Goal: Task Accomplishment & Management: Use online tool/utility

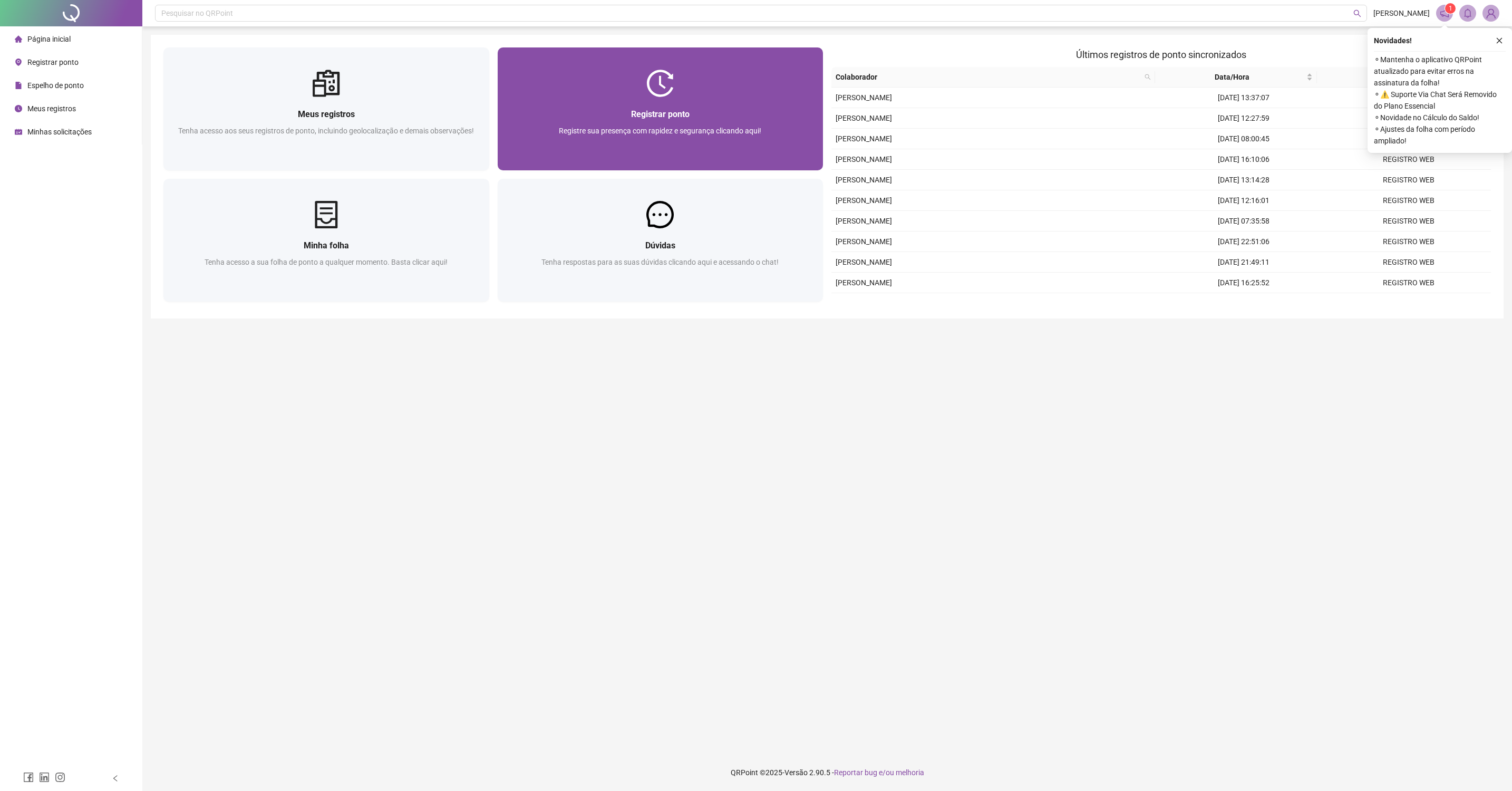
click at [669, 122] on div "Registrar ponto Registre sua presença com rapidez e segurança clicando aqui!" at bounding box center [661, 133] width 301 height 52
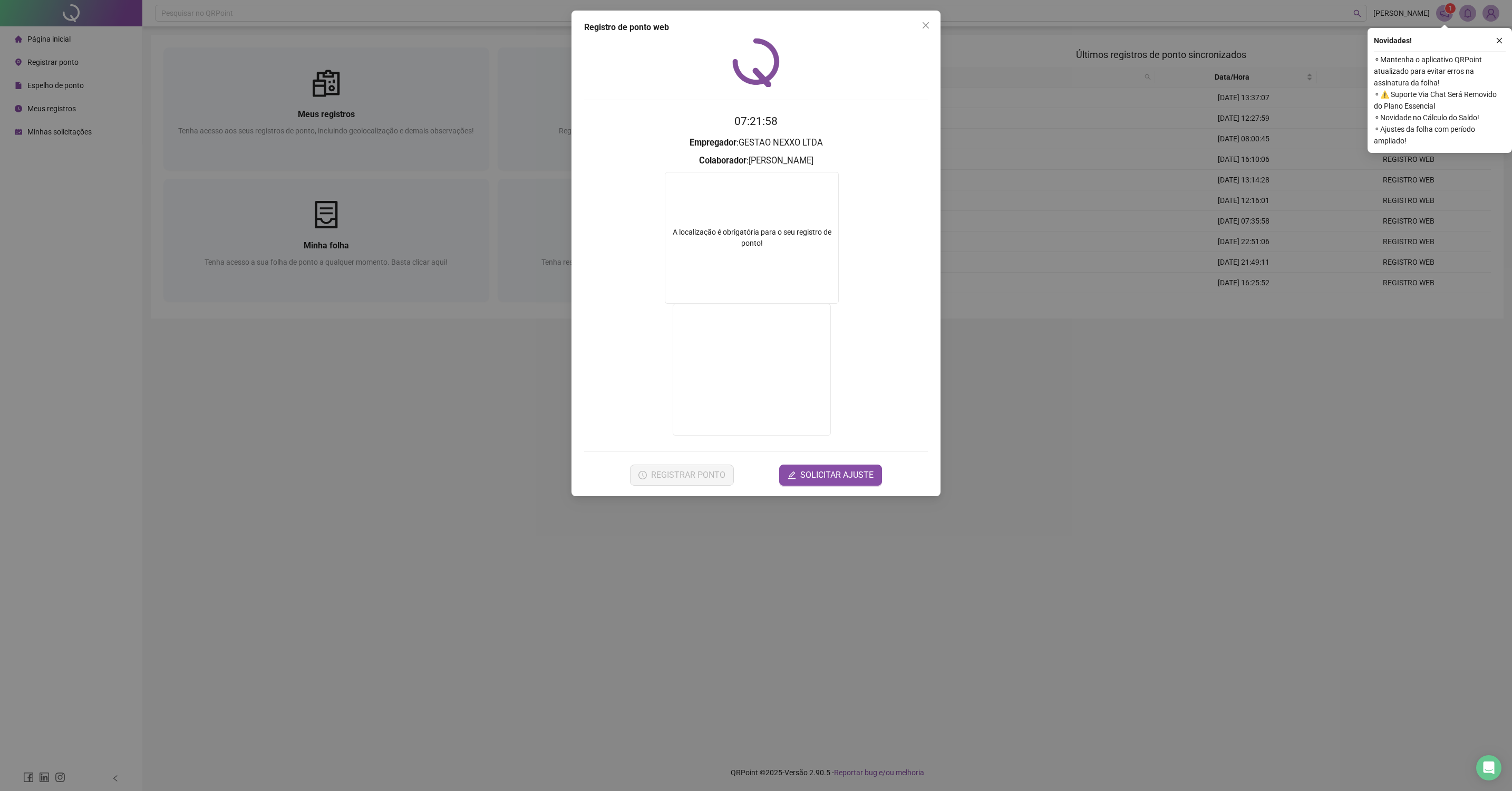
click at [463, 465] on div "Registro de ponto web 07:21:58 Empregador : GESTAO NEXXO LTDA Colaborador : [PE…" at bounding box center [756, 395] width 1512 height 791
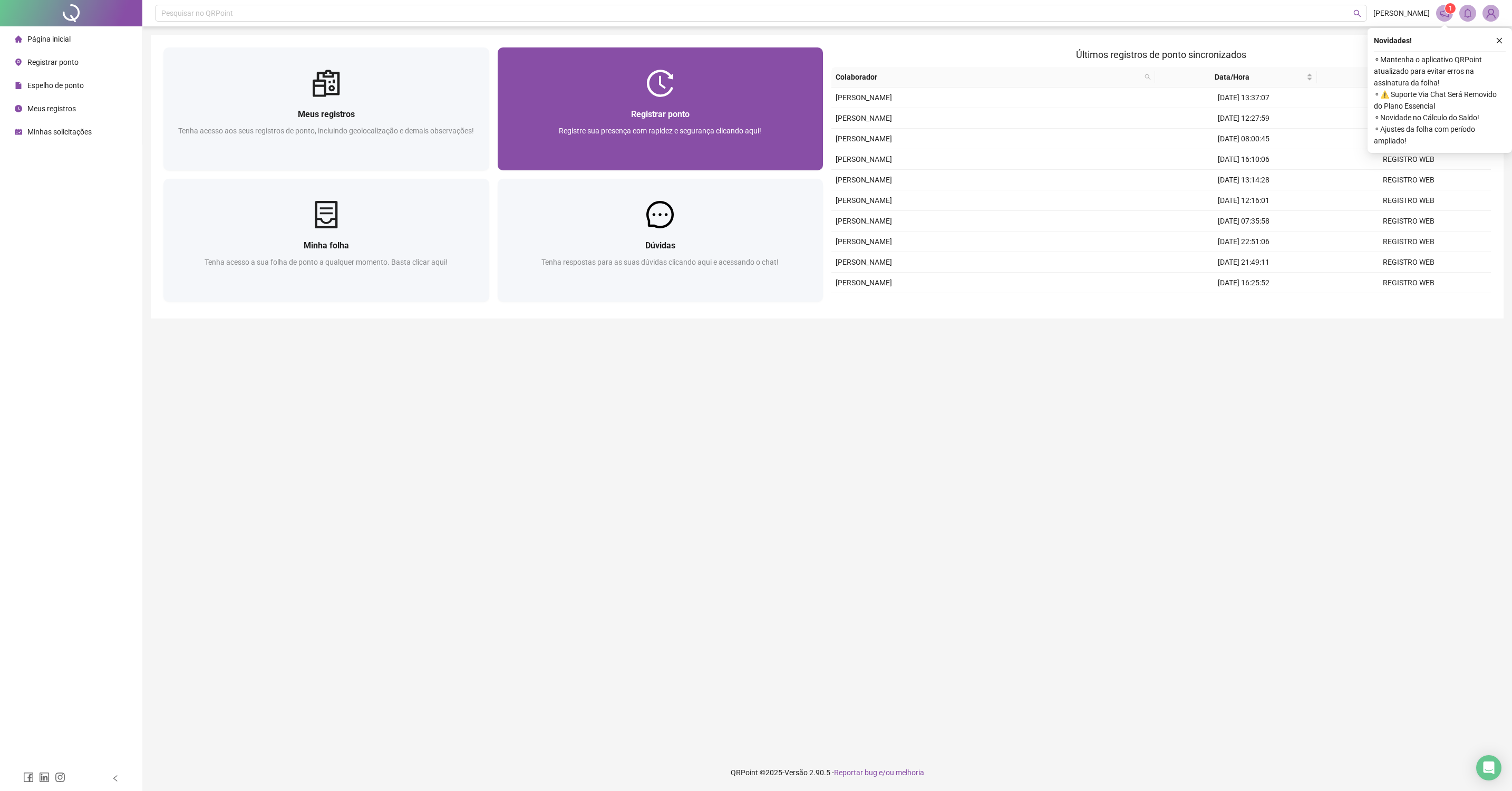
click at [598, 140] on div "Registre sua presença com rapidez e segurança clicando aqui!" at bounding box center [661, 142] width 301 height 35
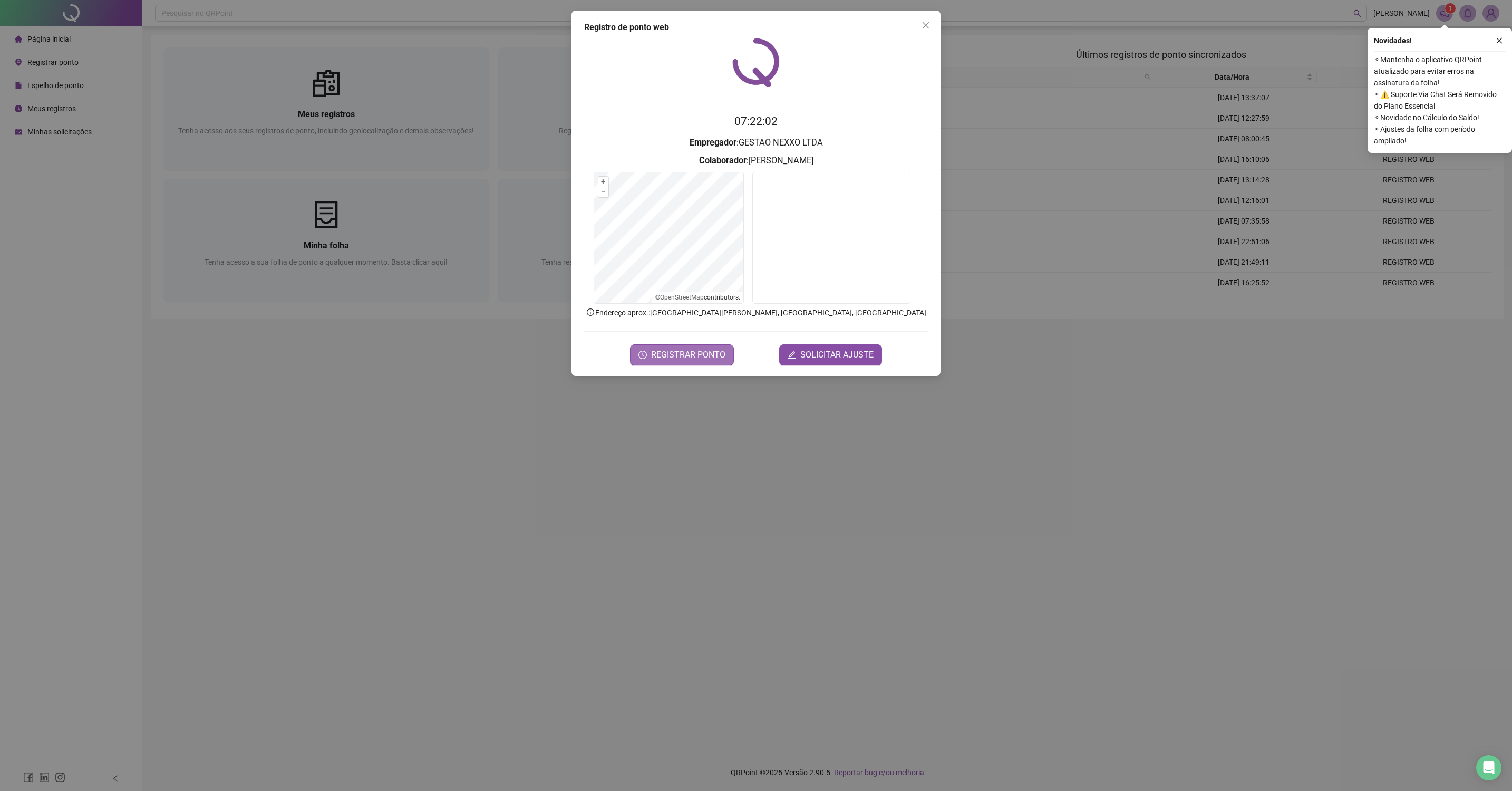
click at [682, 350] on span "REGISTRAR PONTO" at bounding box center [689, 355] width 74 height 13
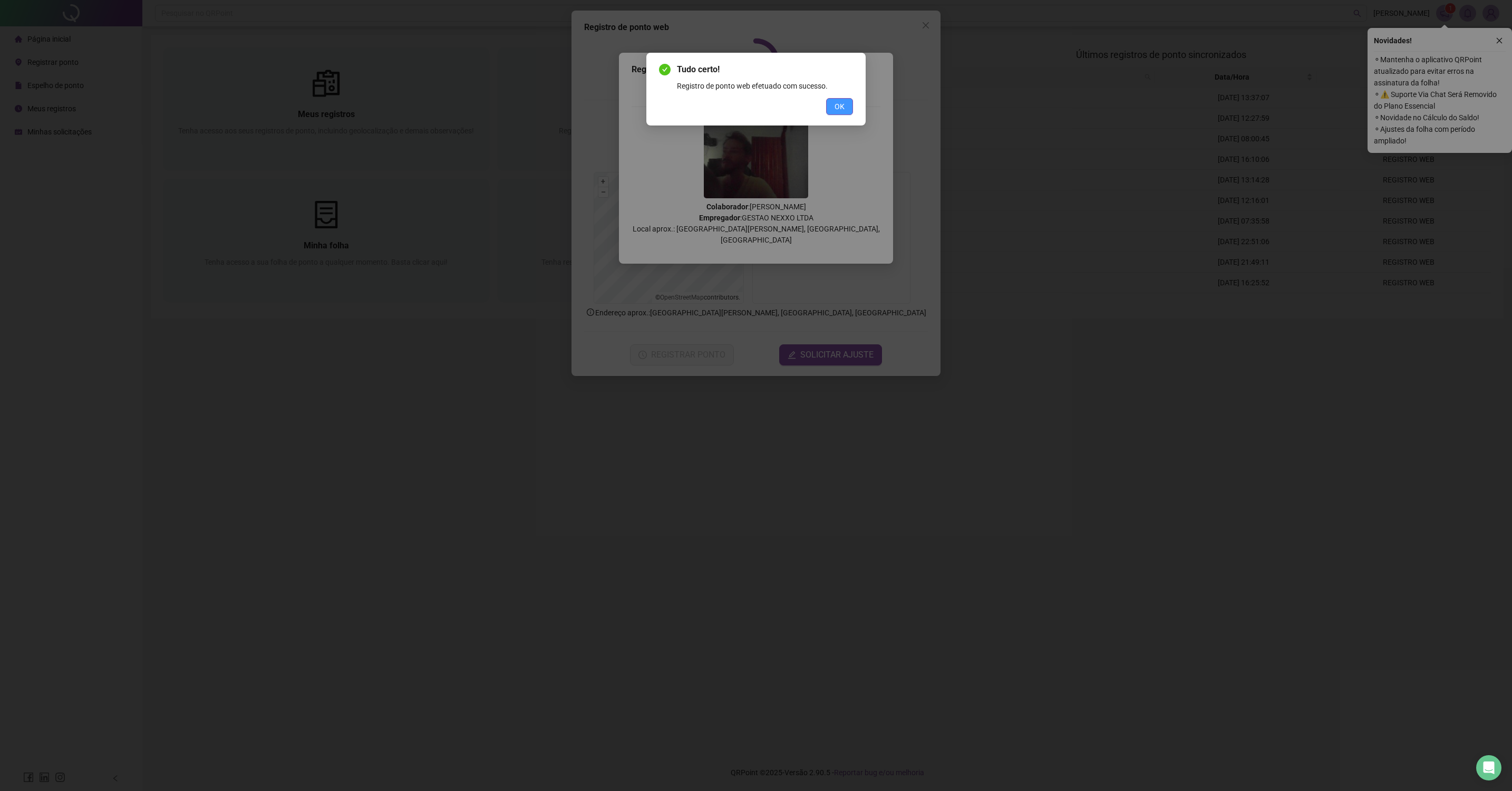
click at [850, 108] on button "OK" at bounding box center [840, 107] width 27 height 17
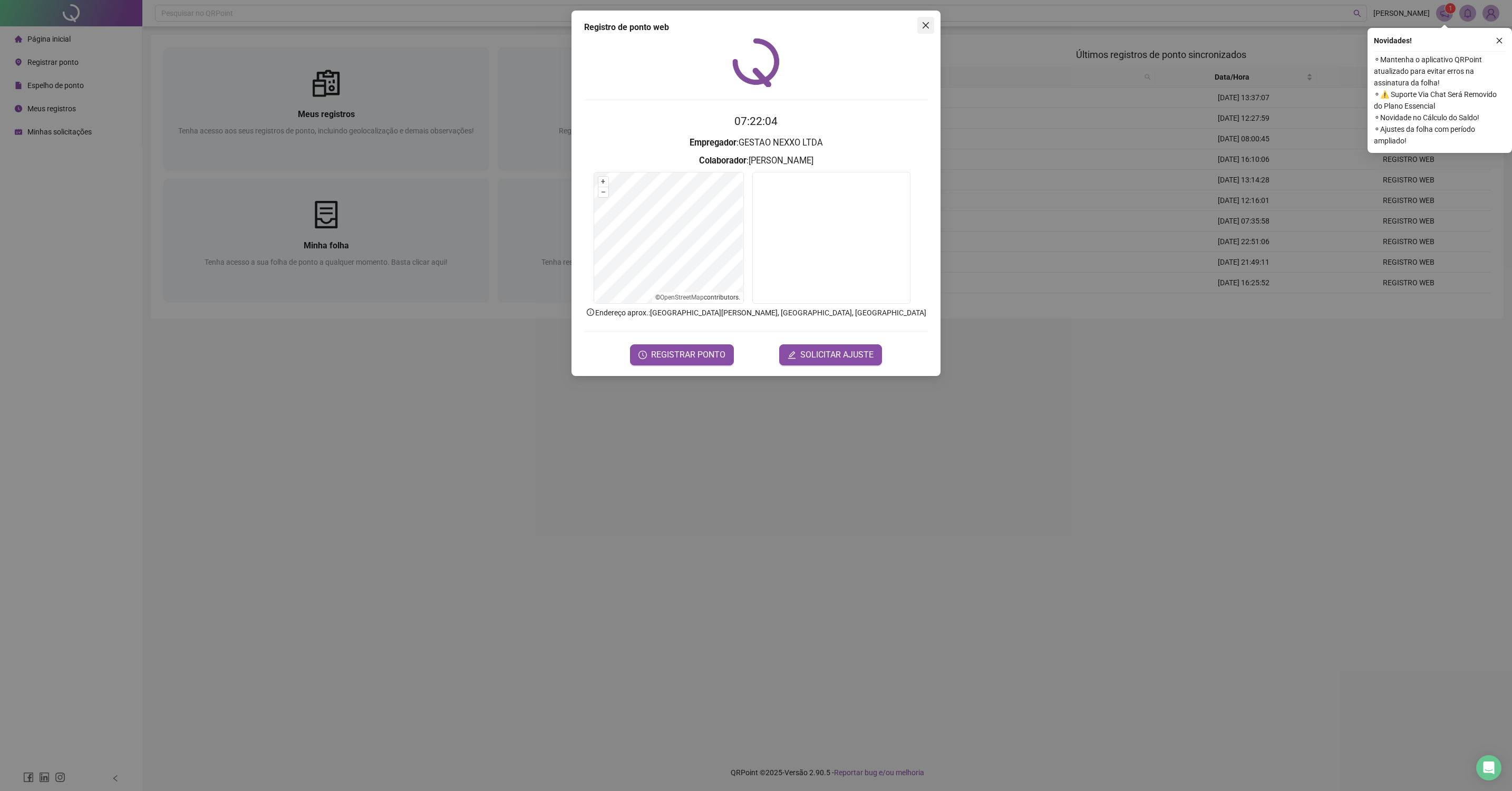
click at [926, 29] on icon "close" at bounding box center [926, 25] width 9 height 9
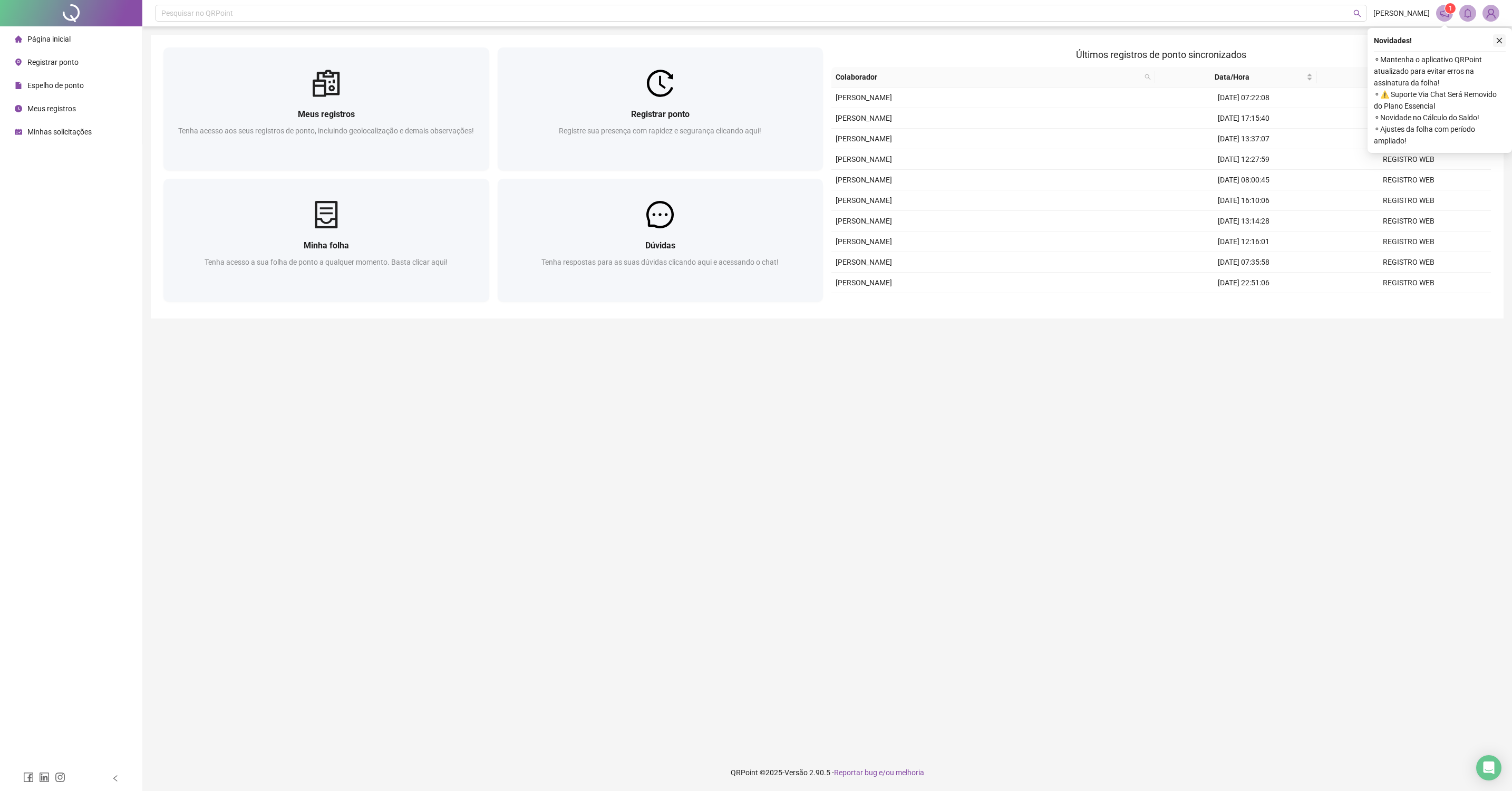
click at [1503, 38] on icon "close" at bounding box center [1499, 41] width 7 height 7
